Goal: Task Accomplishment & Management: Manage account settings

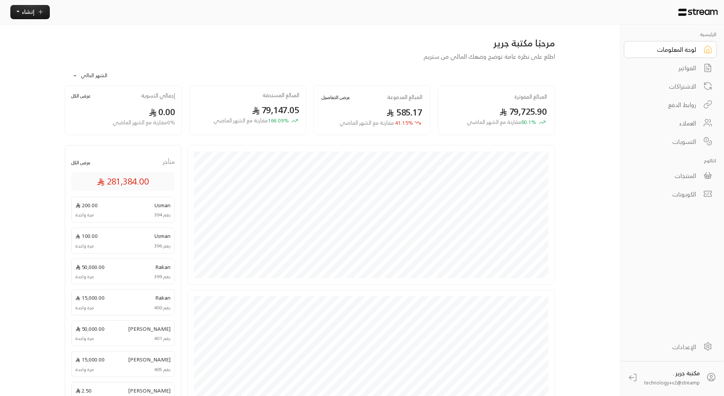
click at [671, 52] on div "لوحة المعلومات" at bounding box center [666, 49] width 62 height 9
click at [681, 174] on div "المنتجات" at bounding box center [666, 175] width 62 height 9
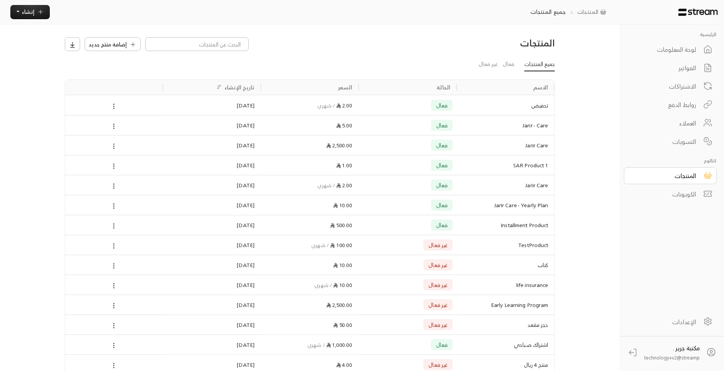
click at [669, 46] on div "لوحة المعلومات" at bounding box center [666, 49] width 62 height 9
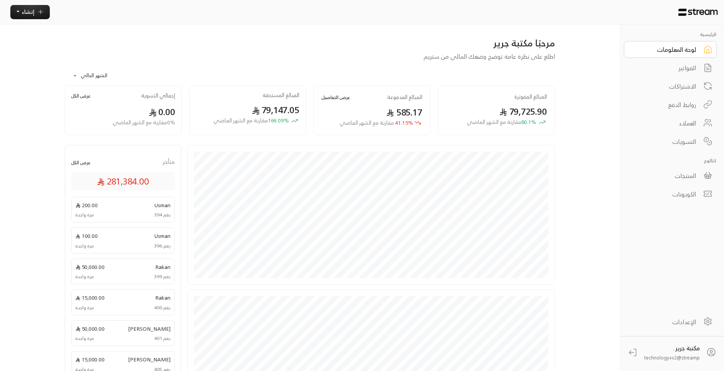
click at [677, 123] on div "العملاء" at bounding box center [666, 123] width 62 height 9
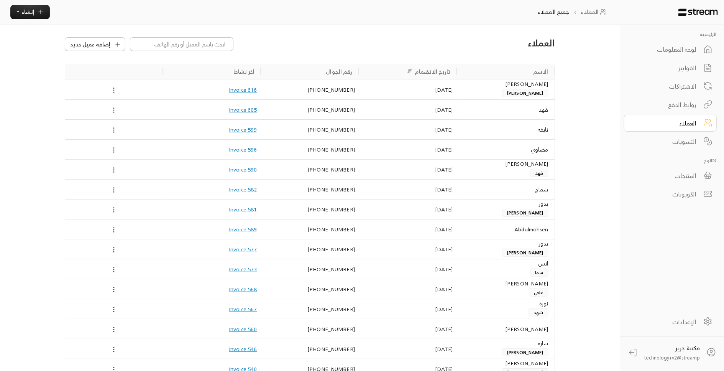
click at [674, 173] on div "المنتجات" at bounding box center [666, 175] width 62 height 9
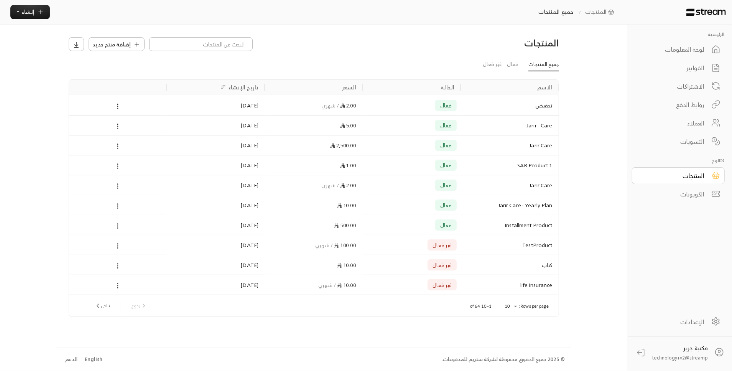
click at [674, 123] on div "العملاء" at bounding box center [673, 123] width 62 height 9
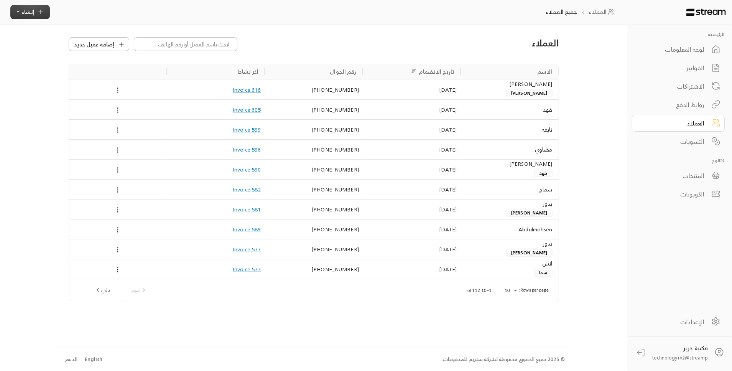
click at [30, 14] on span "إنشاء" at bounding box center [28, 12] width 13 height 10
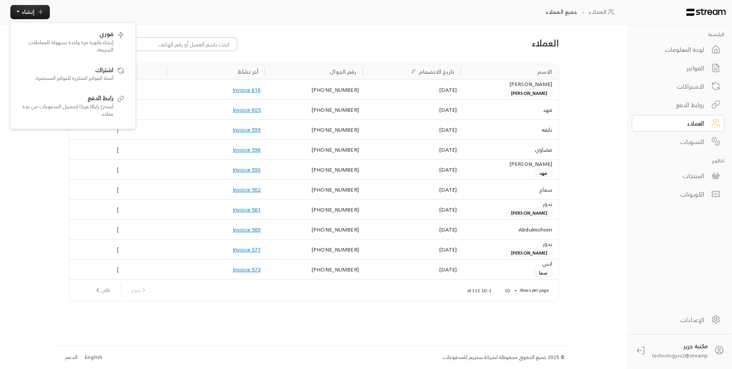
click at [690, 104] on div "روابط الدفع" at bounding box center [673, 104] width 62 height 9
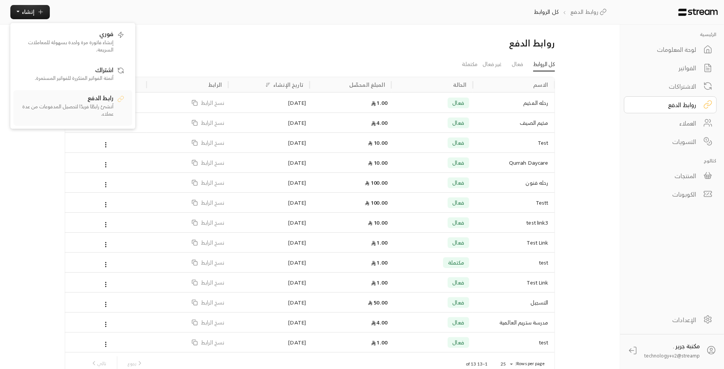
click at [101, 102] on div "رابط الدفع أنشئ رابطًا فريدًا لتحصيل المدفوعات من عدة عملاء." at bounding box center [66, 107] width 96 height 29
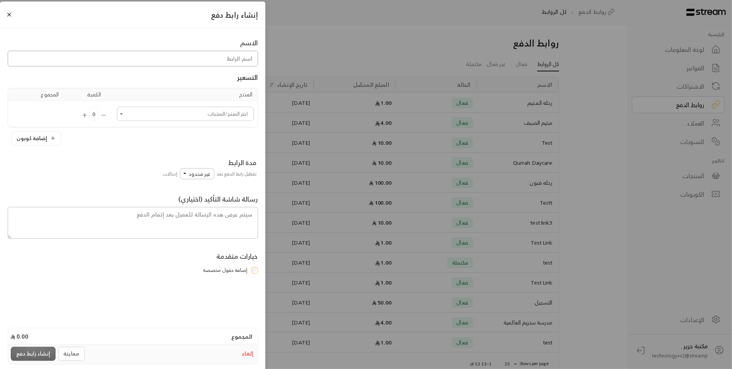
click at [183, 61] on input at bounding box center [133, 59] width 250 height 16
type input "رحلة مطعم"
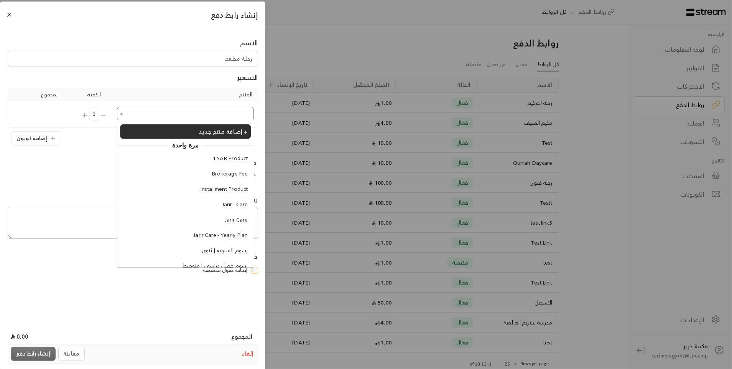
click at [130, 113] on input "اختر المنتج/المنتجات" at bounding box center [185, 114] width 135 height 12
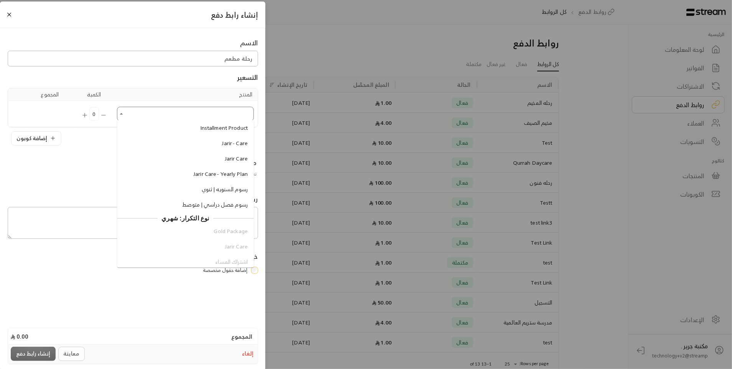
scroll to position [21, 0]
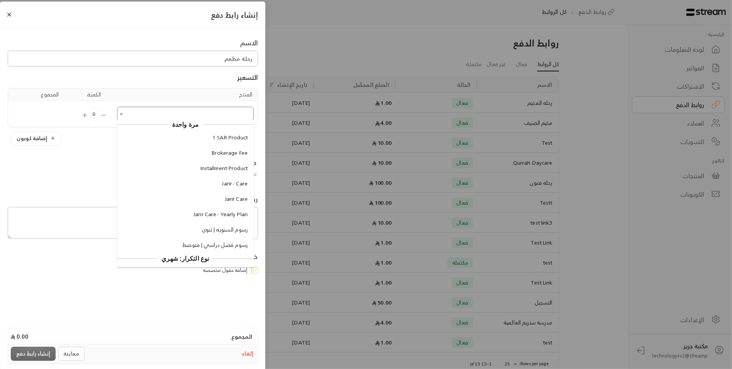
click at [221, 153] on span "Brokerage Fee" at bounding box center [230, 153] width 36 height 8
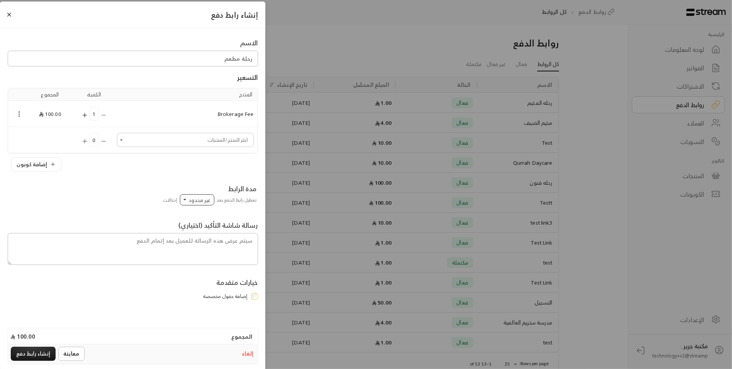
click at [208, 199] on span "غير محدود" at bounding box center [200, 200] width 22 height 10
click at [191, 244] on textarea at bounding box center [133, 249] width 250 height 32
type textarea "احضار وجبة خفيفة"
click at [8, 15] on button "Close" at bounding box center [9, 14] width 8 height 8
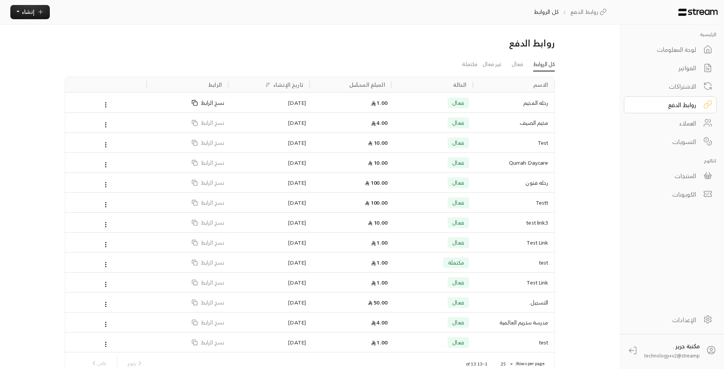
click at [206, 104] on span "نسخ الرابط" at bounding box center [212, 103] width 23 height 20
click at [27, 14] on span "إنشاء" at bounding box center [28, 12] width 13 height 10
click at [53, 40] on p "إنشاء فاتورة مرة واحدة بسهولة للمعاملات السريعة." at bounding box center [66, 45] width 96 height 15
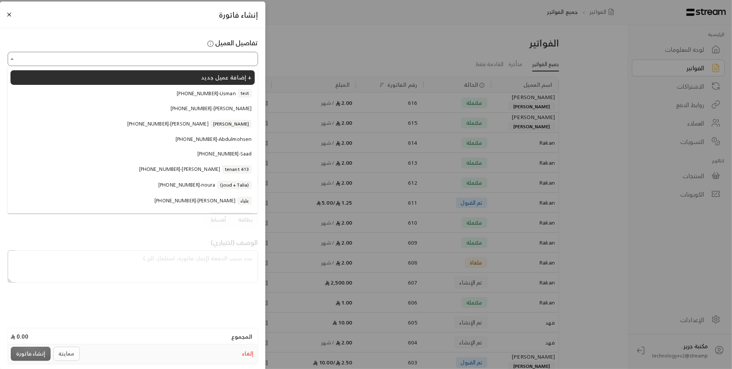
click at [127, 58] on input "اختر العميل" at bounding box center [133, 59] width 248 height 12
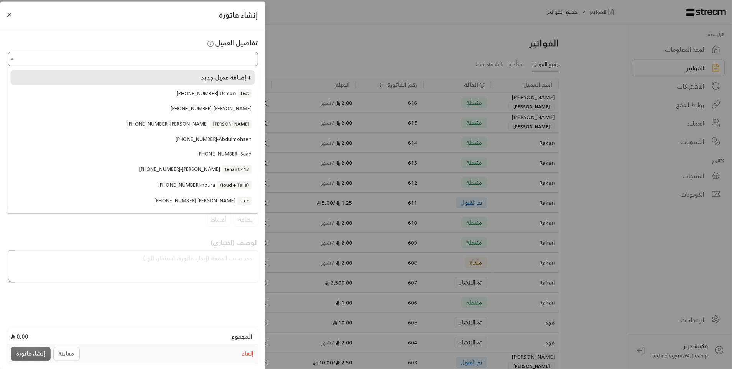
click at [166, 81] on li "إضافة عميل جديد +" at bounding box center [132, 77] width 244 height 15
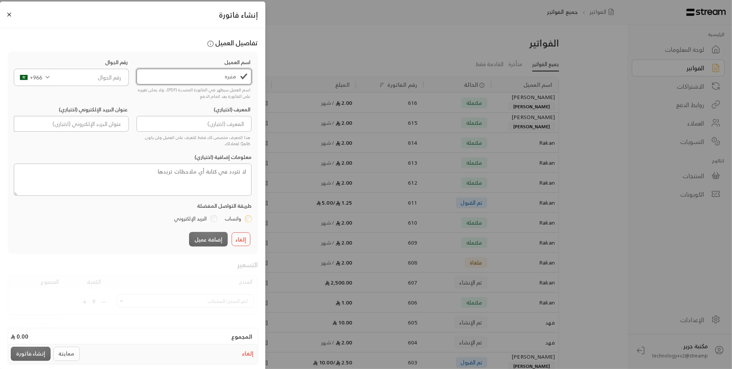
type input "منيره"
click at [76, 83] on input "tel" at bounding box center [93, 77] width 74 height 17
click at [116, 80] on input "5037702071" at bounding box center [93, 77] width 74 height 17
click at [109, 75] on input "5037702071" at bounding box center [93, 77] width 74 height 17
type input "503770271"
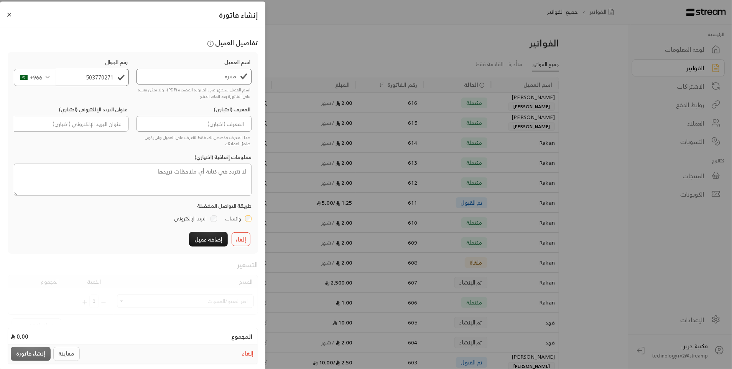
click at [179, 123] on input at bounding box center [194, 124] width 115 height 16
click at [212, 74] on input "منيره" at bounding box center [194, 77] width 115 height 16
click at [226, 130] on input at bounding box center [194, 124] width 115 height 16
click at [242, 173] on textarea at bounding box center [133, 179] width 238 height 32
click at [216, 237] on button "إضافة عميل" at bounding box center [208, 239] width 39 height 14
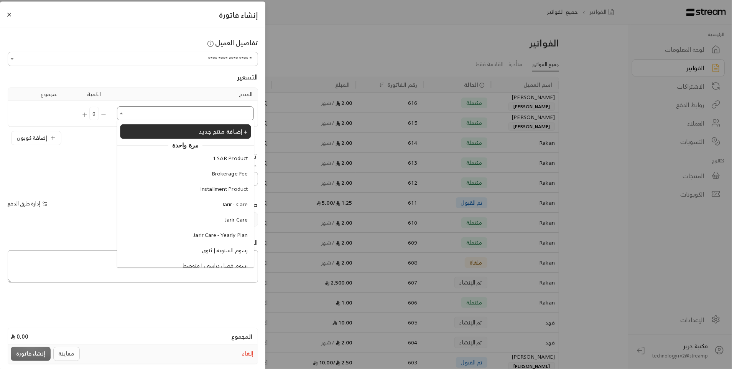
click at [195, 113] on input "اختر العميل" at bounding box center [185, 113] width 135 height 12
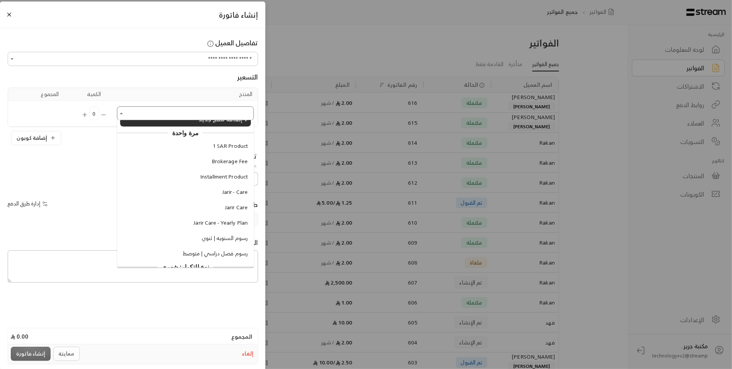
scroll to position [10, 0]
click at [221, 147] on span "1 SAR Product" at bounding box center [230, 148] width 35 height 8
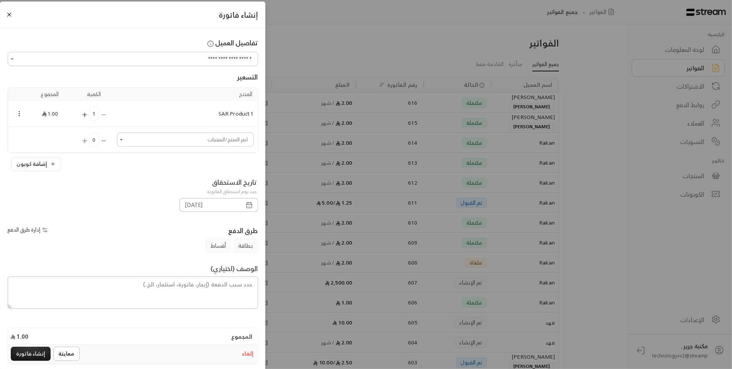
scroll to position [3, 0]
click at [248, 202] on icon "button" at bounding box center [249, 201] width 7 height 7
click at [24, 356] on button "إنشاء فاتورة" at bounding box center [31, 353] width 40 height 14
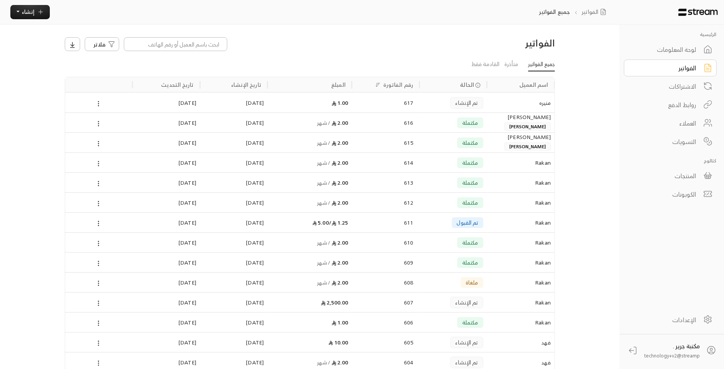
click at [683, 318] on div "الإعدادات" at bounding box center [666, 319] width 62 height 9
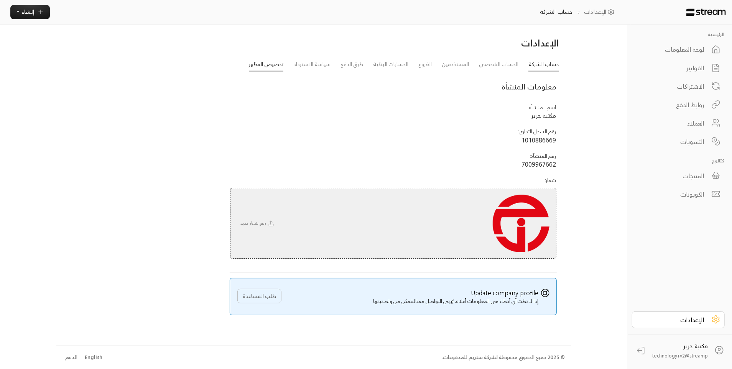
click at [255, 63] on link "تخصيص المظهر" at bounding box center [266, 65] width 35 height 14
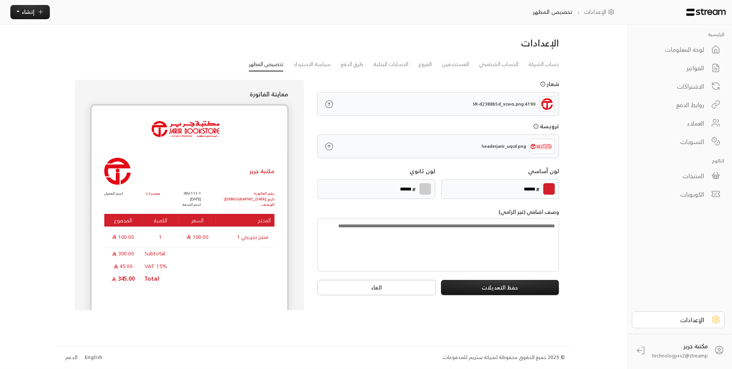
click at [681, 326] on link "الإعدادات" at bounding box center [678, 319] width 93 height 17
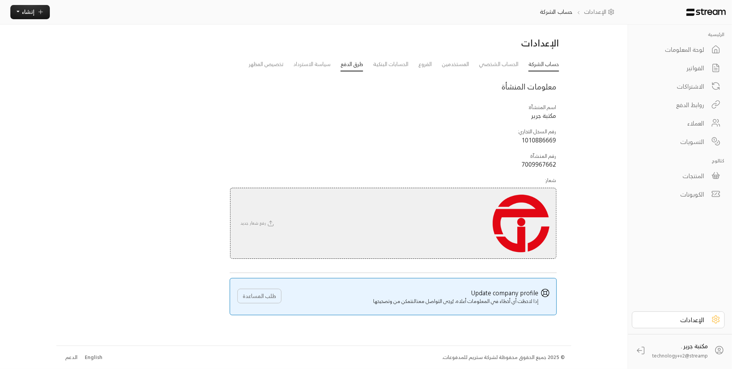
click at [351, 70] on link "طرق الدفع" at bounding box center [352, 65] width 23 height 14
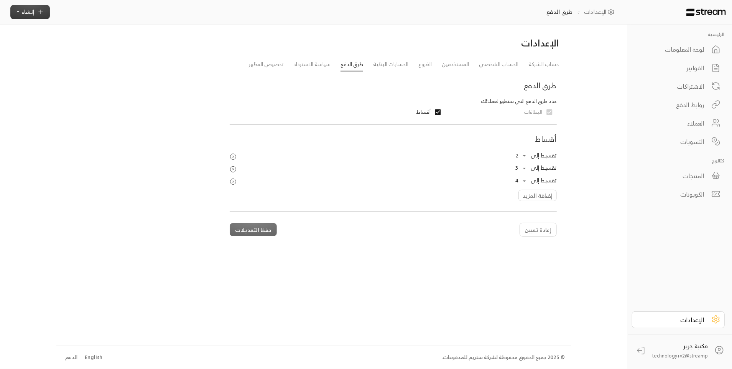
click at [31, 13] on span "إنشاء" at bounding box center [28, 12] width 13 height 10
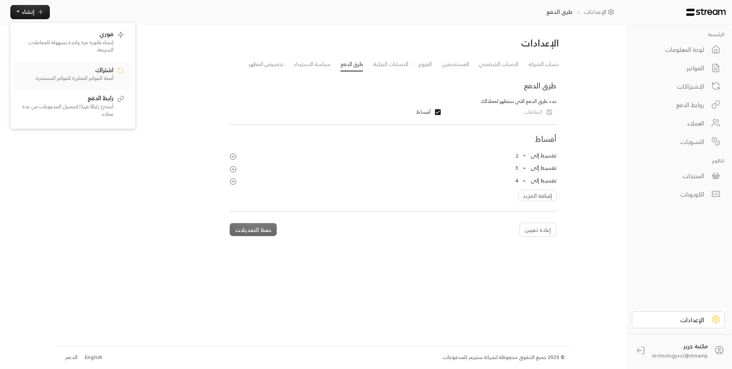
click at [112, 68] on span "اشتراك" at bounding box center [104, 69] width 18 height 7
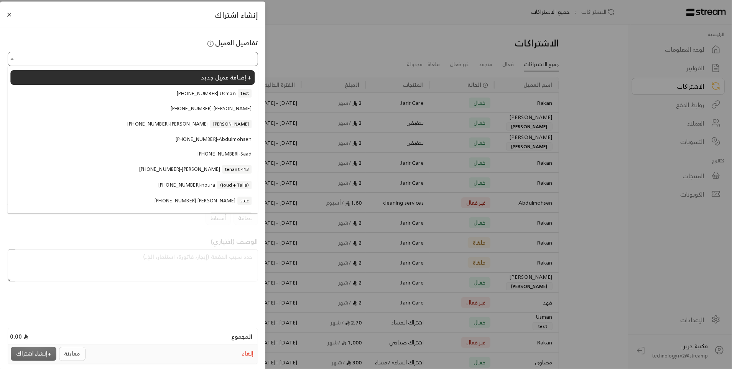
click at [242, 57] on input "اختر العميل" at bounding box center [133, 59] width 248 height 12
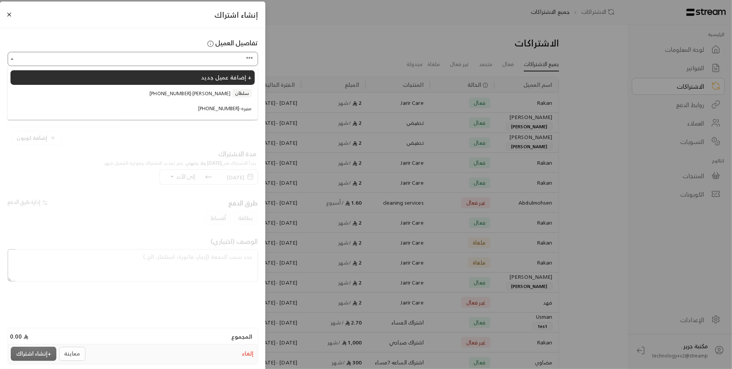
click at [231, 110] on span "[PHONE_NUMBER] - [PERSON_NAME]" at bounding box center [224, 109] width 53 height 8
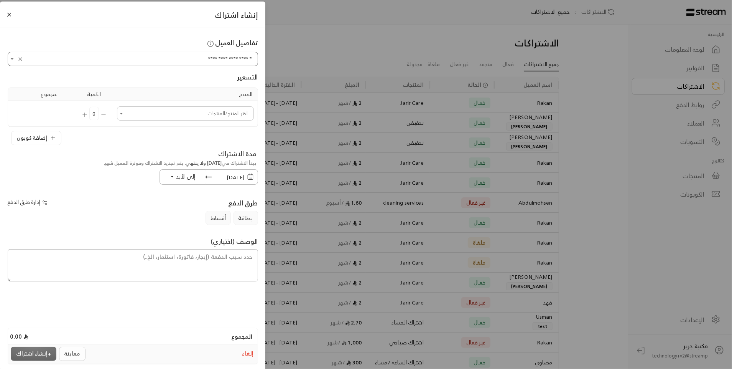
type input "**********"
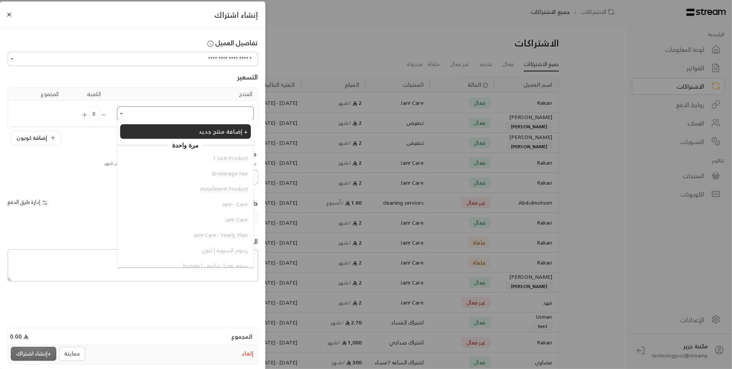
click at [129, 114] on input "اختر العميل" at bounding box center [185, 113] width 135 height 12
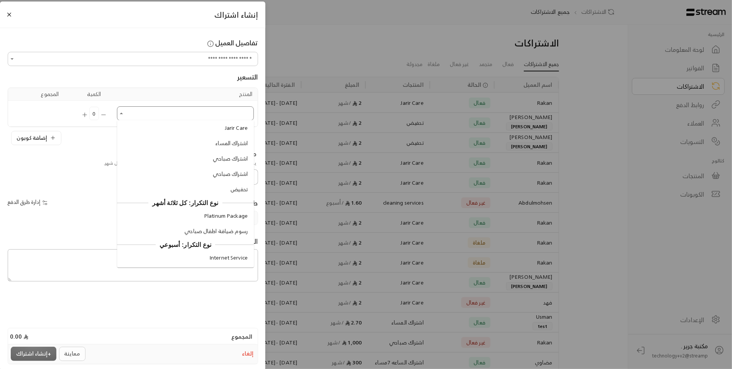
scroll to position [222, 0]
click at [192, 234] on li "كورس بزنس" at bounding box center [185, 229] width 131 height 14
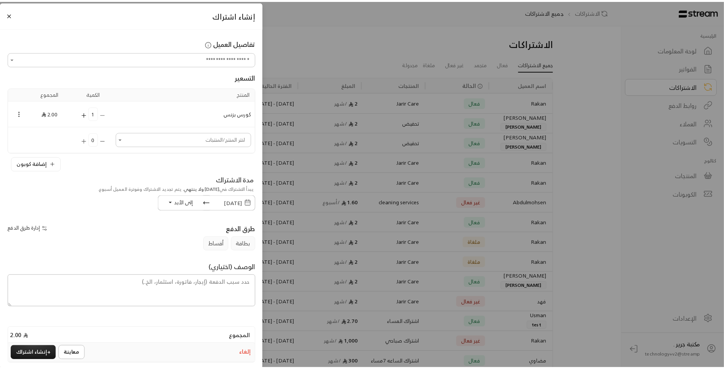
scroll to position [2, 0]
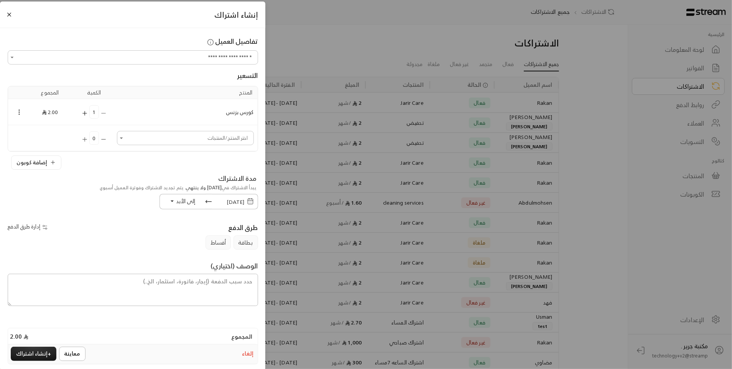
click at [36, 222] on button "إدارة طرق الدفع" at bounding box center [29, 226] width 42 height 13
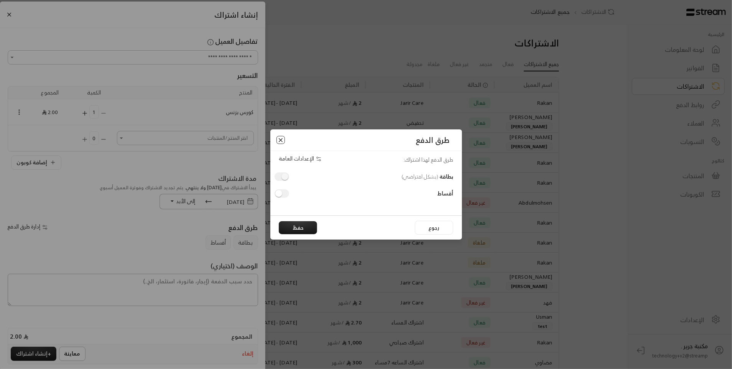
click at [279, 142] on button "Close" at bounding box center [281, 140] width 8 height 8
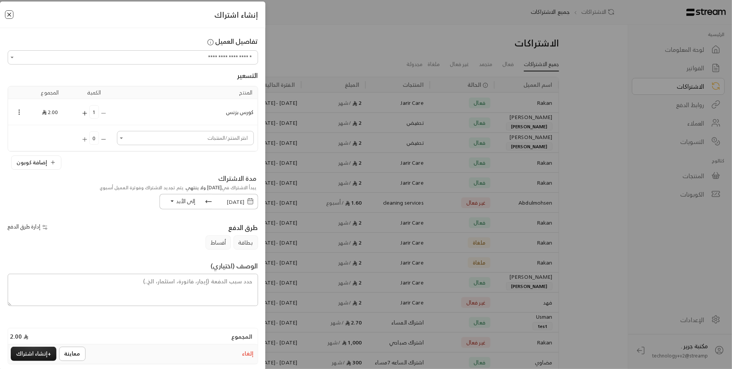
click at [13, 16] on button "Close" at bounding box center [9, 14] width 8 height 8
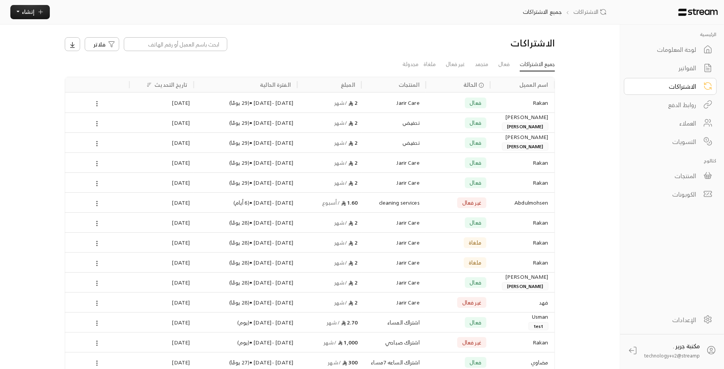
click at [543, 105] on div "Rakan" at bounding box center [523, 103] width 52 height 20
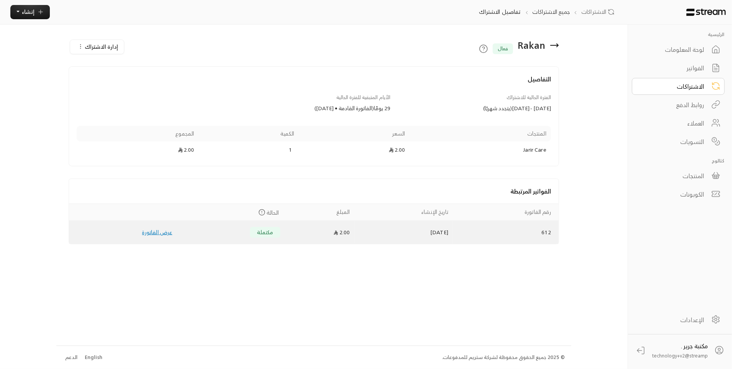
click at [163, 235] on td "عرض الفاتورة" at bounding box center [123, 232] width 108 height 23
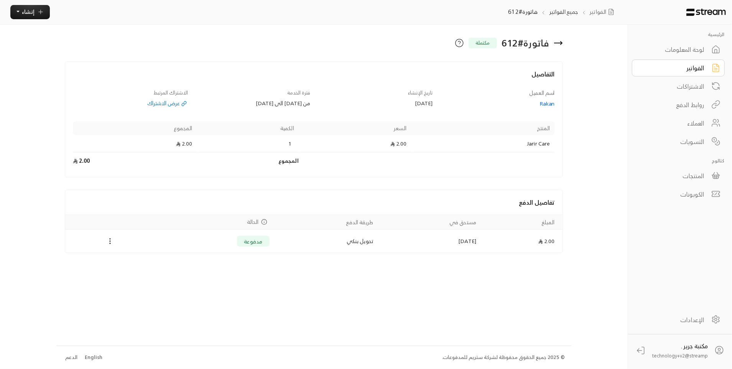
click at [550, 101] on div "Rakan" at bounding box center [497, 104] width 115 height 8
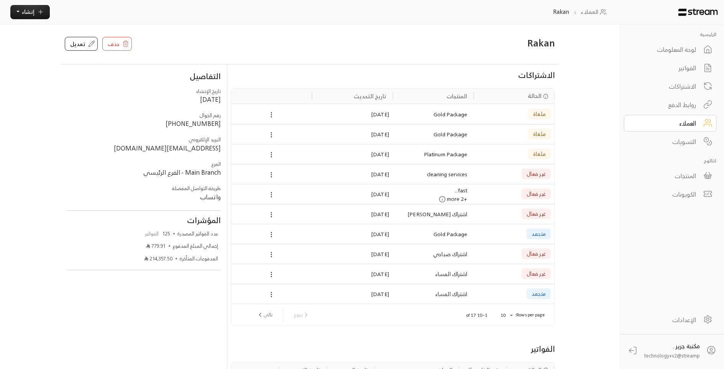
click at [652, 123] on div "العملاء" at bounding box center [666, 123] width 62 height 9
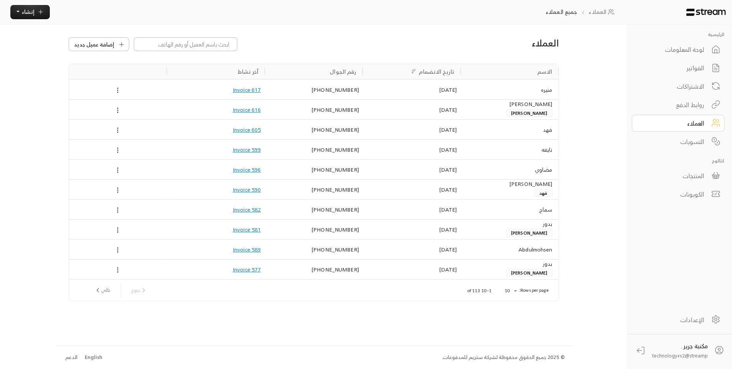
click at [677, 140] on div "التسويات" at bounding box center [673, 141] width 62 height 9
